Goal: Find specific page/section

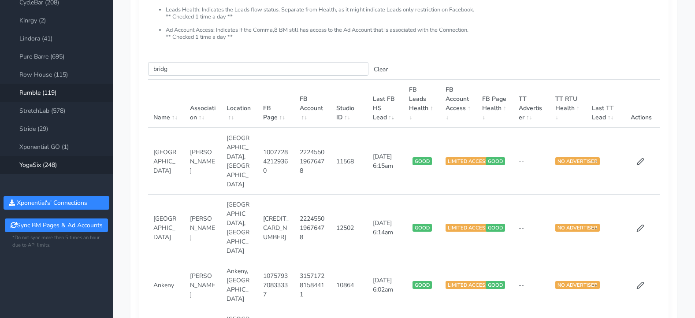
scroll to position [107, 0]
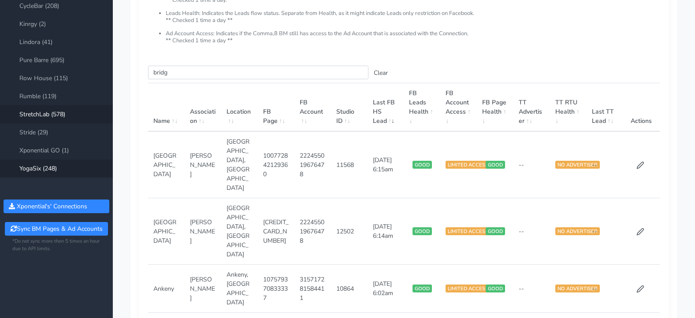
click at [52, 112] on link "StretchLab (578)" at bounding box center [56, 114] width 113 height 18
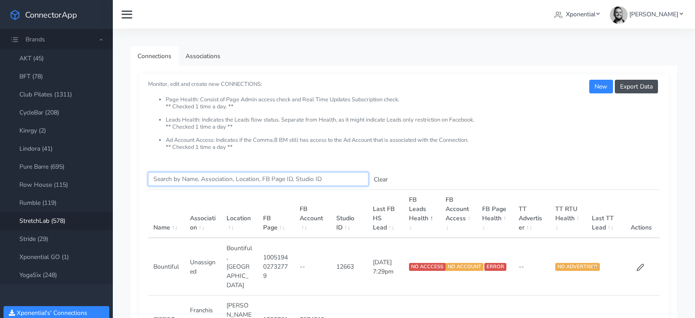
click at [175, 178] on input "Search this table" at bounding box center [258, 179] width 220 height 14
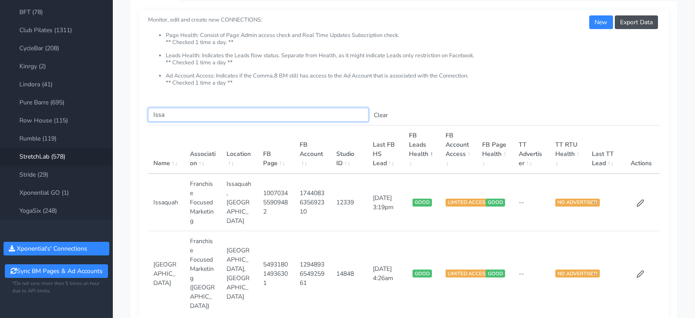
scroll to position [66, 0]
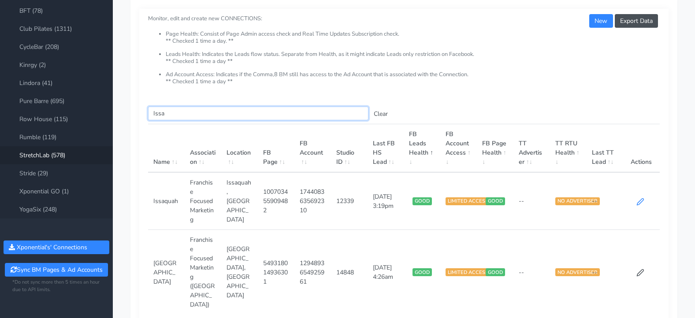
type input "Issa"
click at [639, 201] on icon at bounding box center [640, 201] width 7 height 7
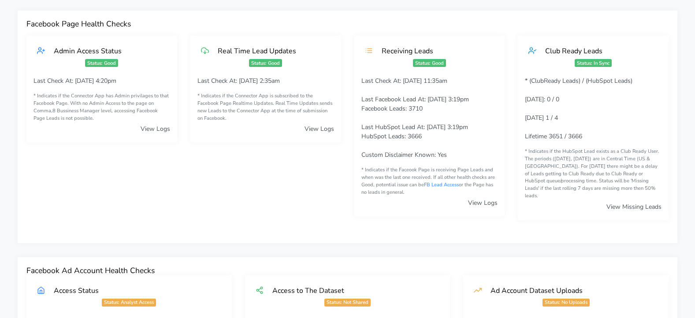
scroll to position [83, 0]
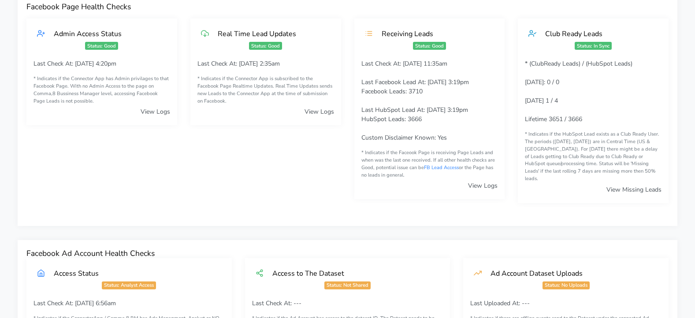
click at [628, 185] on link "View Missing Leads" at bounding box center [633, 189] width 55 height 8
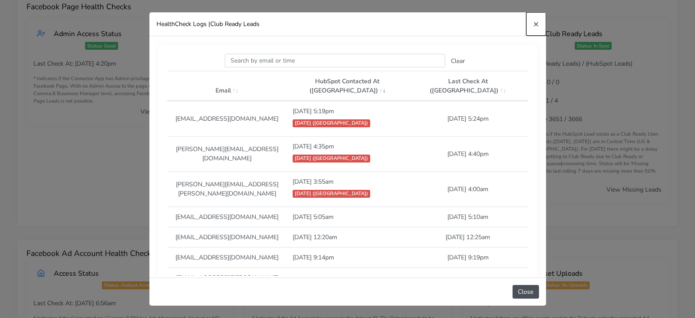
click at [535, 26] on span "×" at bounding box center [536, 24] width 6 height 12
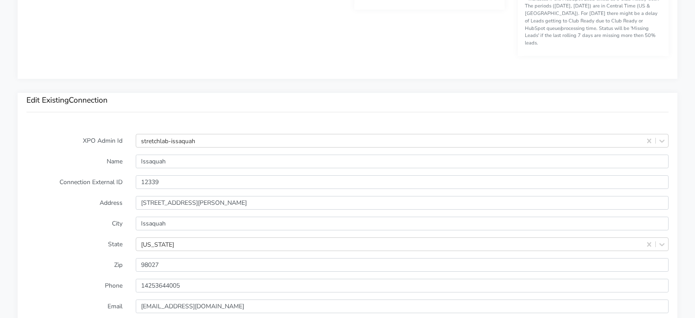
scroll to position [683, 0]
